Goal: Information Seeking & Learning: Learn about a topic

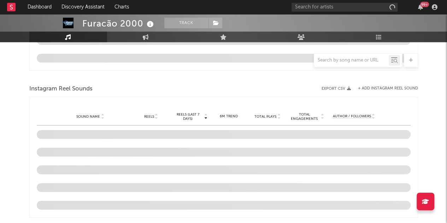
scroll to position [527, 0]
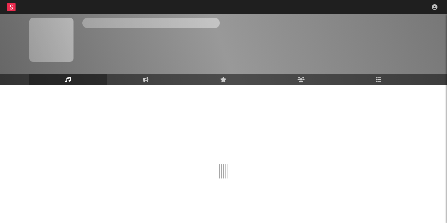
scroll to position [23, 0]
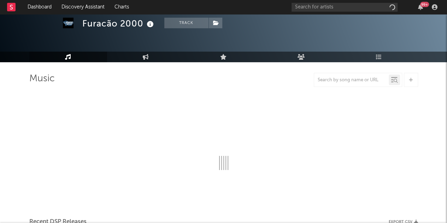
select select "6m"
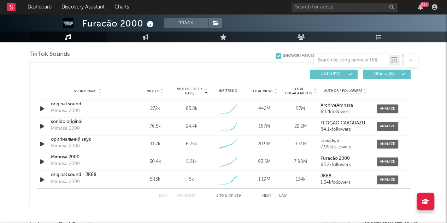
scroll to position [476, 0]
click at [389, 104] on span at bounding box center [387, 108] width 21 height 9
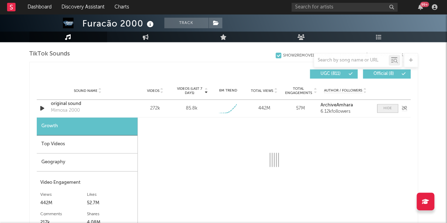
select select "1w"
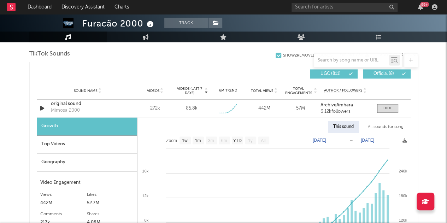
click at [371, 124] on div "All sounds for song" at bounding box center [385, 127] width 46 height 12
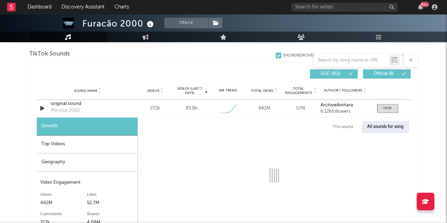
select select "1w"
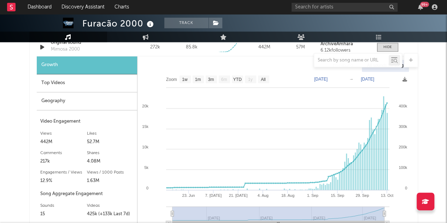
scroll to position [548, 0]
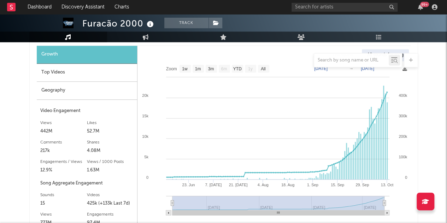
click at [56, 75] on div "Top Videos" at bounding box center [87, 73] width 100 height 18
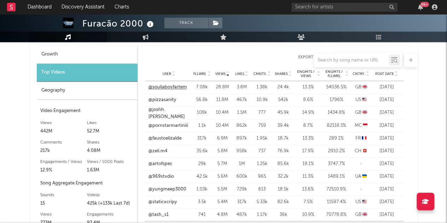
click at [168, 86] on link "@souljaboyfartem" at bounding box center [167, 87] width 38 height 7
click at [151, 101] on link "@pizzasanity" at bounding box center [162, 99] width 28 height 7
click at [163, 114] on link "@joshh.[PERSON_NAME]" at bounding box center [168, 113] width 41 height 14
click at [170, 123] on link "@pornstarmartiniii" at bounding box center [168, 125] width 40 height 7
click at [164, 138] on link "@faustoelizalde" at bounding box center [164, 137] width 33 height 7
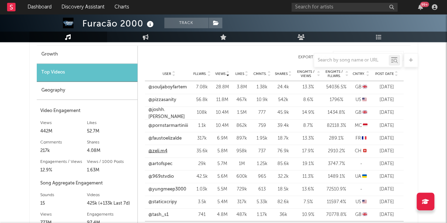
click at [156, 150] on link "@zeli.m4" at bounding box center [157, 150] width 19 height 7
click at [164, 173] on link "@969stvdio" at bounding box center [160, 176] width 25 height 7
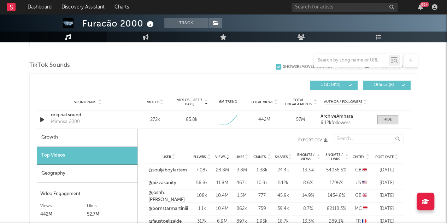
scroll to position [462, 0]
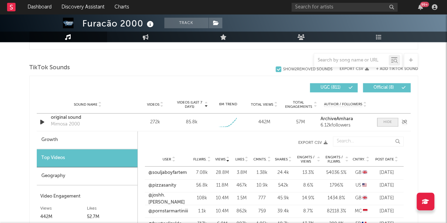
click at [379, 123] on span at bounding box center [387, 122] width 21 height 9
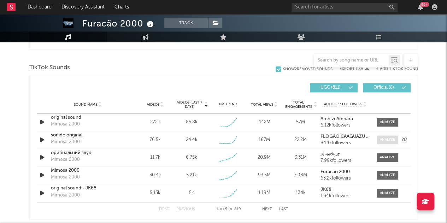
click at [386, 139] on div at bounding box center [386, 139] width 15 height 5
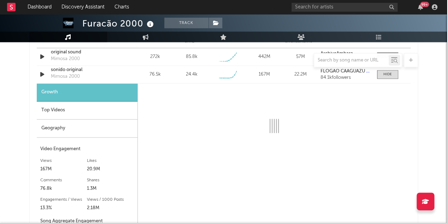
scroll to position [528, 0]
select select "6m"
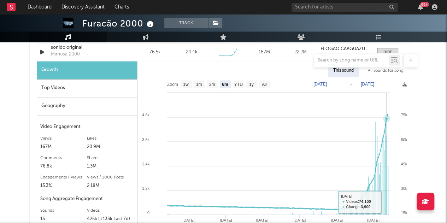
scroll to position [538, 0]
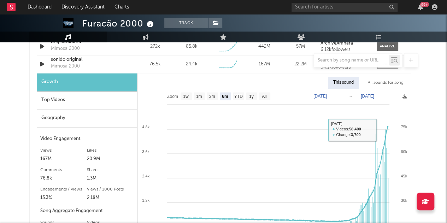
click at [381, 78] on div "All sounds for song" at bounding box center [385, 83] width 46 height 12
select select "1w"
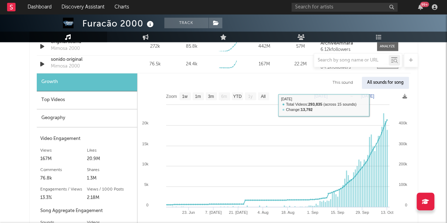
click at [342, 80] on div "This sound" at bounding box center [342, 83] width 31 height 12
select select "6m"
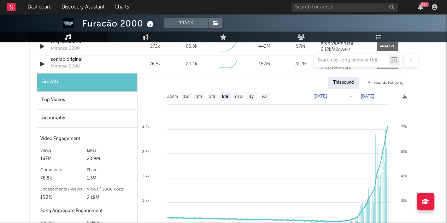
click at [50, 95] on div "Top Videos" at bounding box center [87, 100] width 100 height 18
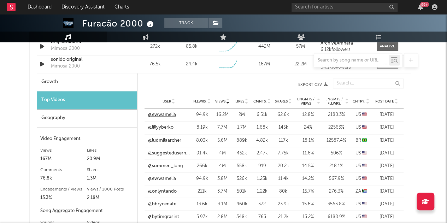
click at [171, 113] on link "@ewwamelia" at bounding box center [162, 114] width 28 height 7
click at [169, 126] on link "@lillyyberko" at bounding box center [160, 127] width 25 height 7
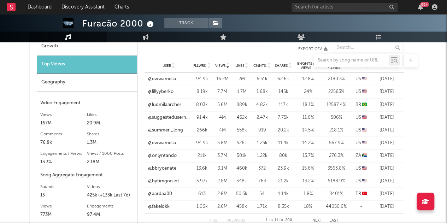
scroll to position [580, 0]
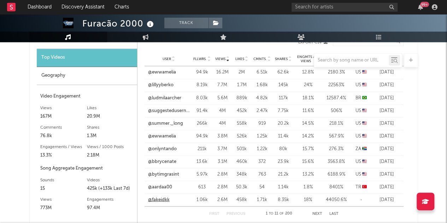
click at [163, 196] on link "@fakeidkk" at bounding box center [159, 199] width 22 height 7
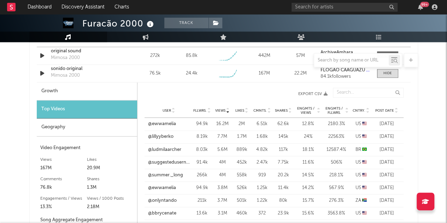
scroll to position [497, 0]
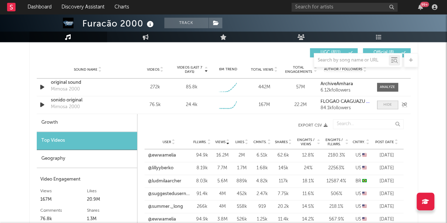
click at [389, 102] on div at bounding box center [387, 104] width 8 height 5
